Goal: Information Seeking & Learning: Check status

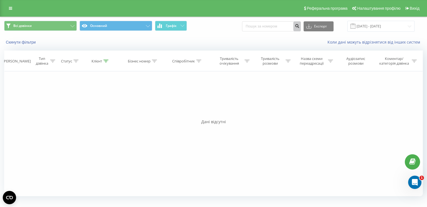
drag, startPoint x: 0, startPoint y: 0, endPoint x: 260, endPoint y: 25, distance: 261.5
click at [260, 25] on form at bounding box center [271, 26] width 59 height 10
click at [261, 25] on input at bounding box center [271, 26] width 59 height 10
paste input "0503382061"
type input "0503382061"
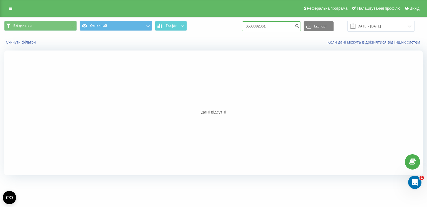
click at [277, 24] on input "0503382061" at bounding box center [271, 26] width 59 height 10
click at [374, 26] on input "[DATE] - [DATE]" at bounding box center [380, 26] width 67 height 11
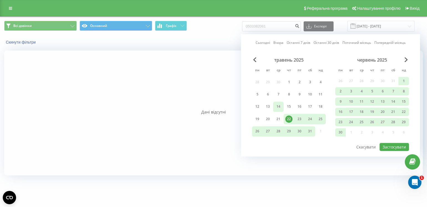
click at [278, 108] on div "14" at bounding box center [278, 106] width 7 height 7
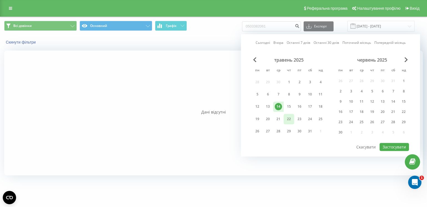
click at [287, 116] on div "22" at bounding box center [288, 118] width 7 height 7
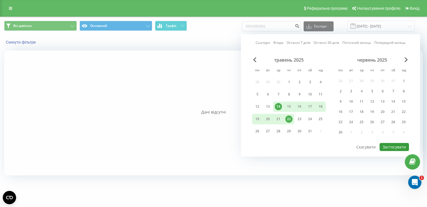
click at [396, 145] on button "Застосувати" at bounding box center [393, 147] width 29 height 8
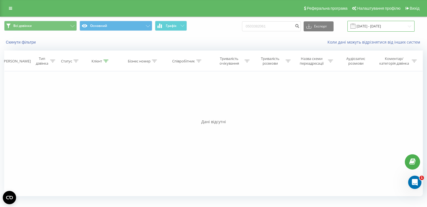
click at [375, 26] on input "[DATE] - [DATE]" at bounding box center [380, 26] width 67 height 11
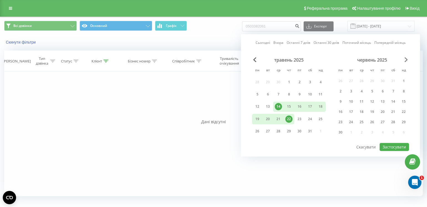
click at [405, 61] on span "Next Month" at bounding box center [405, 59] width 3 height 5
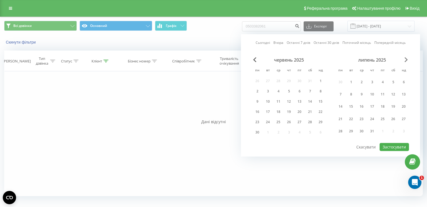
click at [405, 62] on span "Next Month" at bounding box center [405, 59] width 3 height 5
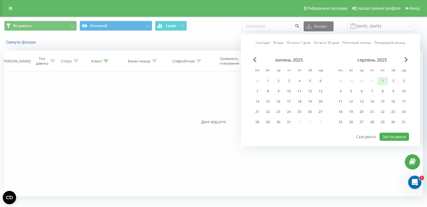
click at [384, 80] on div "1" at bounding box center [382, 80] width 7 height 7
click at [381, 110] on div "22" at bounding box center [382, 111] width 7 height 7
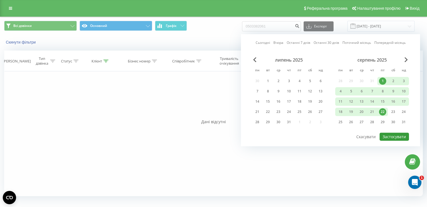
click at [390, 135] on button "Застосувати" at bounding box center [393, 136] width 29 height 8
type input "[DATE] - [DATE]"
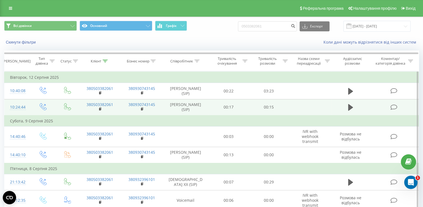
scroll to position [28, 0]
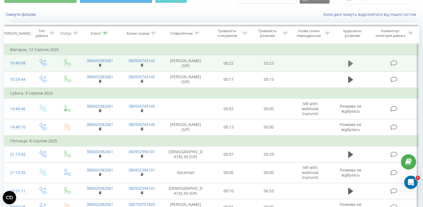
click at [350, 63] on icon at bounding box center [350, 63] width 5 height 7
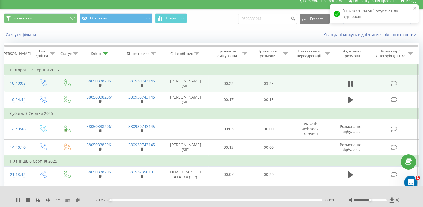
scroll to position [0, 0]
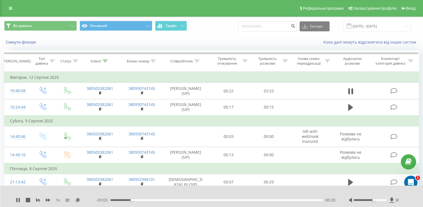
drag, startPoint x: 371, startPoint y: 199, endPoint x: 375, endPoint y: 199, distance: 3.3
click at [375, 199] on div at bounding box center [369, 200] width 33 height 2
